Goal: Use online tool/utility: Utilize a website feature to perform a specific function

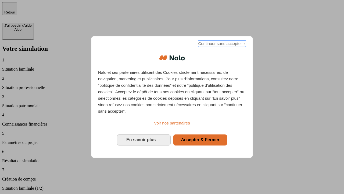
click at [222, 44] on span "Continuer sans accepter →" at bounding box center [222, 43] width 48 height 6
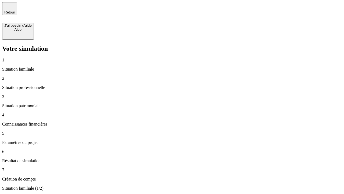
type input "30 000"
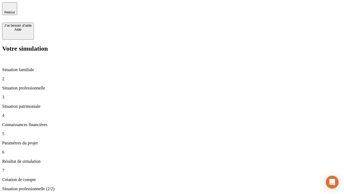
type input "1 000"
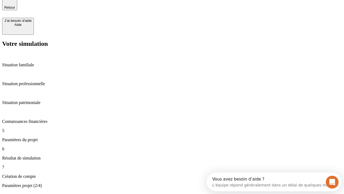
type input "65"
type input "5 000"
type input "640"
